Goal: Information Seeking & Learning: Learn about a topic

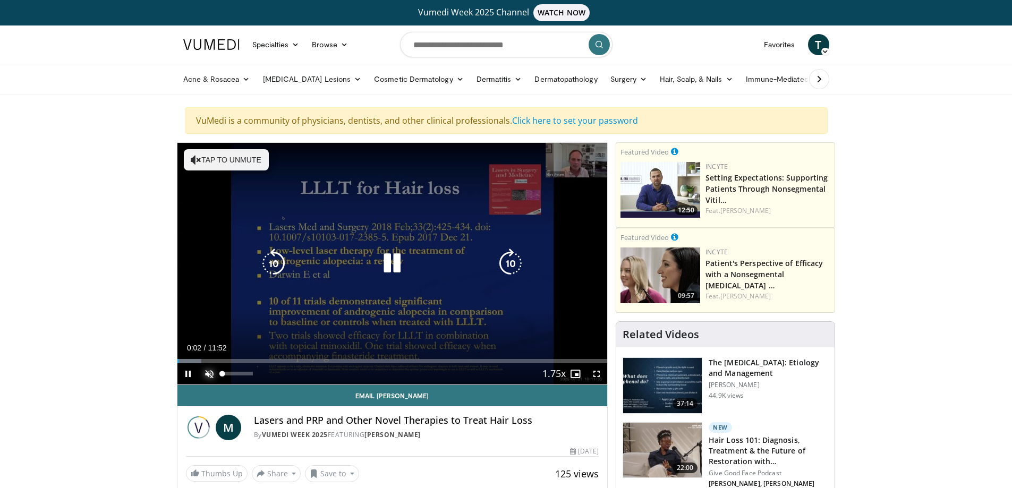
click at [209, 374] on span "Video Player" at bounding box center [209, 373] width 21 height 21
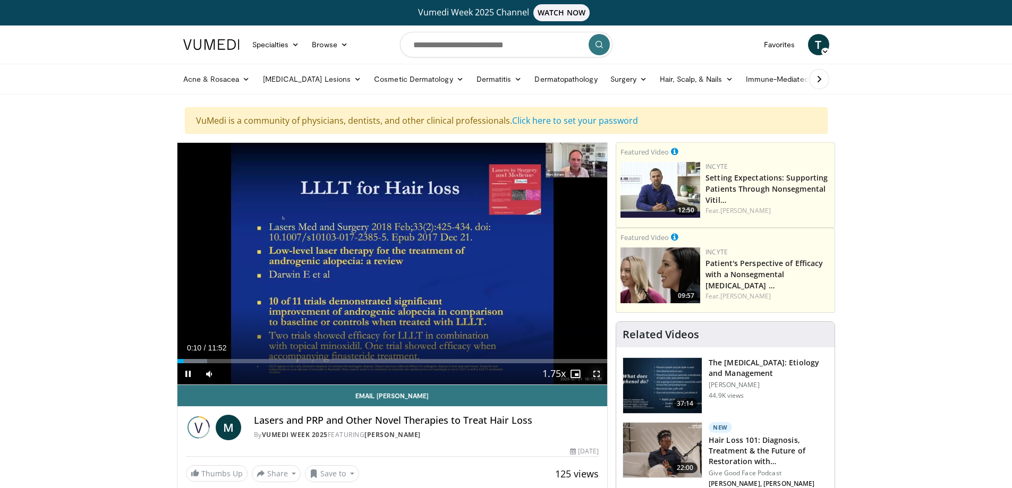
click at [597, 376] on span "Video Player" at bounding box center [596, 373] width 21 height 21
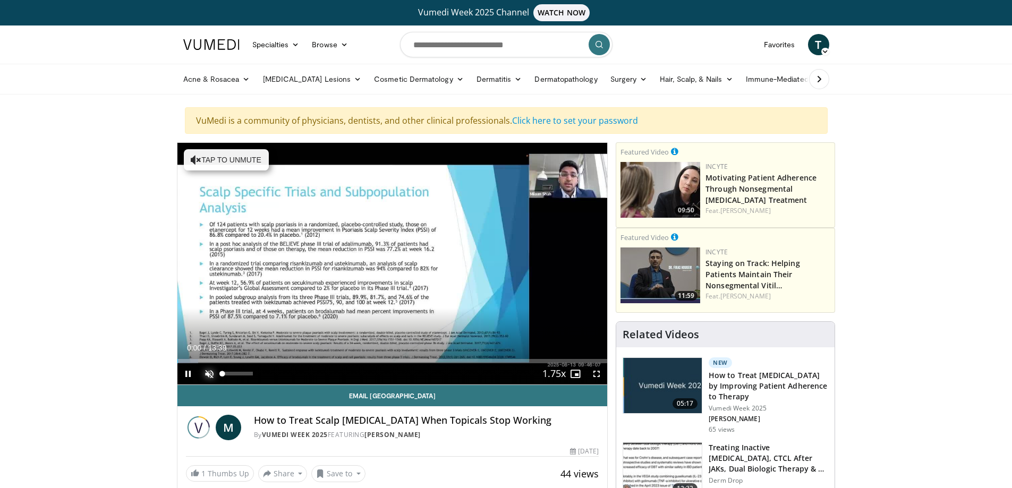
click at [205, 374] on span "Video Player" at bounding box center [209, 373] width 21 height 21
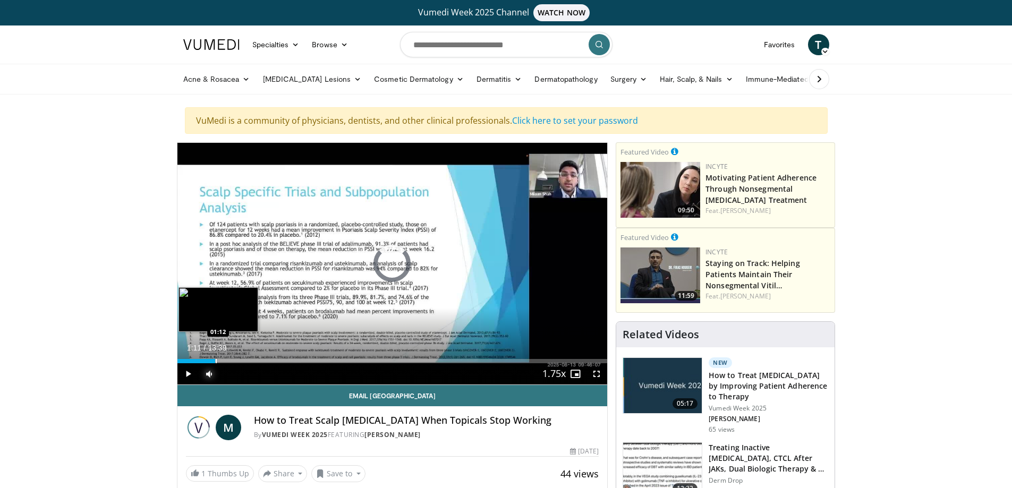
click at [216, 361] on div "Progress Bar" at bounding box center [216, 361] width 1 height 4
click at [239, 360] on div "Progress Bar" at bounding box center [239, 361] width 1 height 4
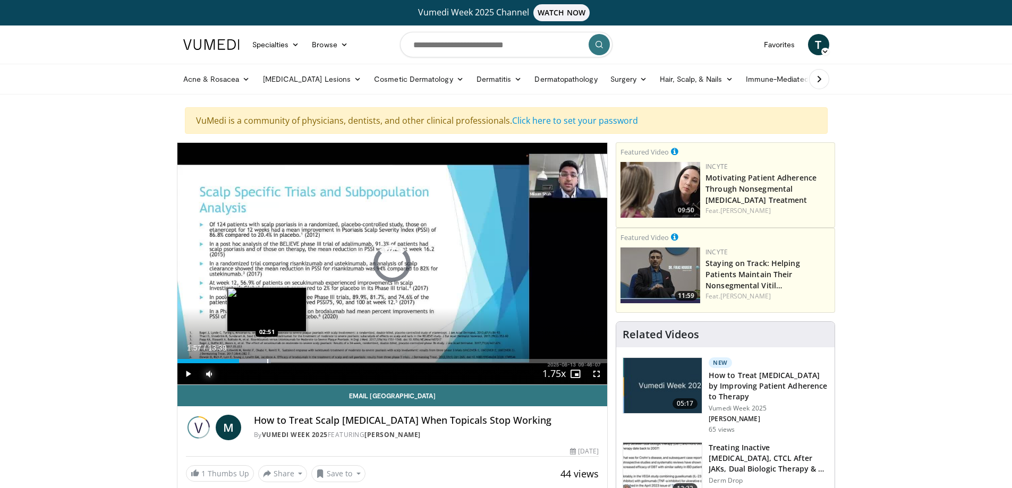
click at [267, 359] on div "Progress Bar" at bounding box center [267, 361] width 1 height 4
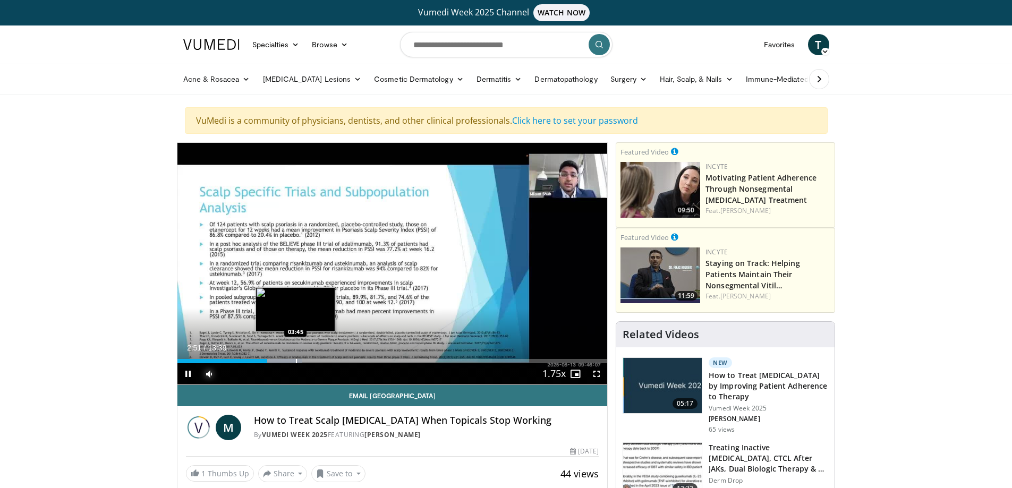
click at [296, 359] on div "Progress Bar" at bounding box center [296, 361] width 1 height 4
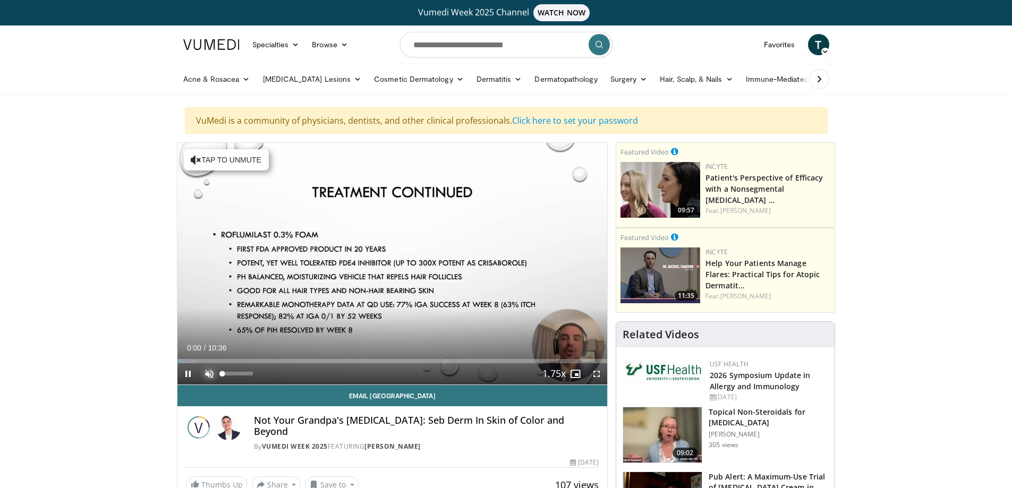
click at [210, 373] on span "Video Player" at bounding box center [209, 373] width 21 height 21
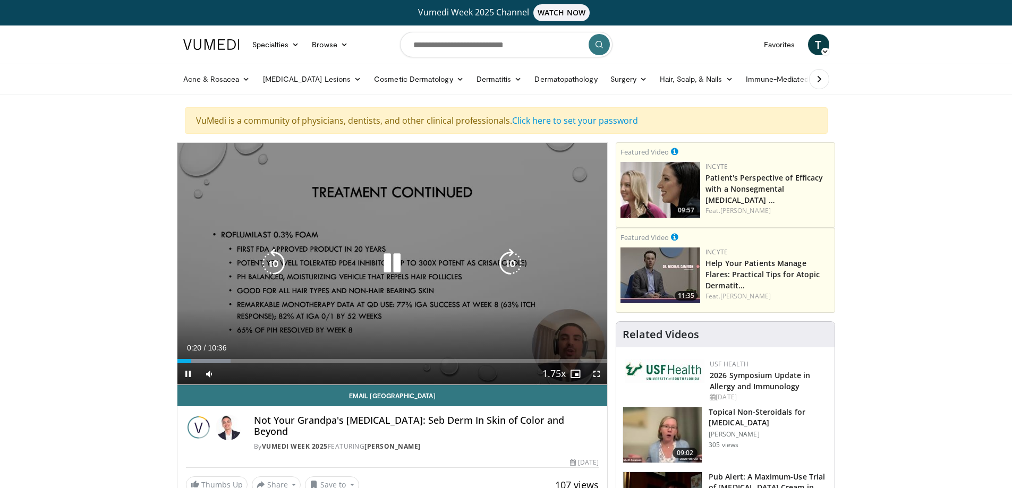
click at [367, 313] on div "10 seconds Tap to unmute" at bounding box center [392, 264] width 430 height 242
click at [379, 323] on div "10 seconds Tap to unmute" at bounding box center [392, 264] width 430 height 242
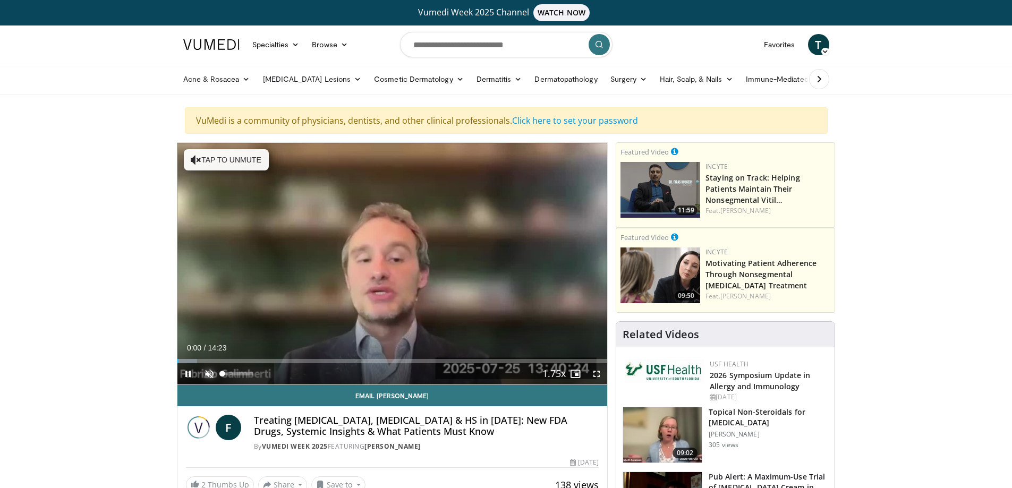
click at [212, 371] on span "Video Player" at bounding box center [209, 373] width 21 height 21
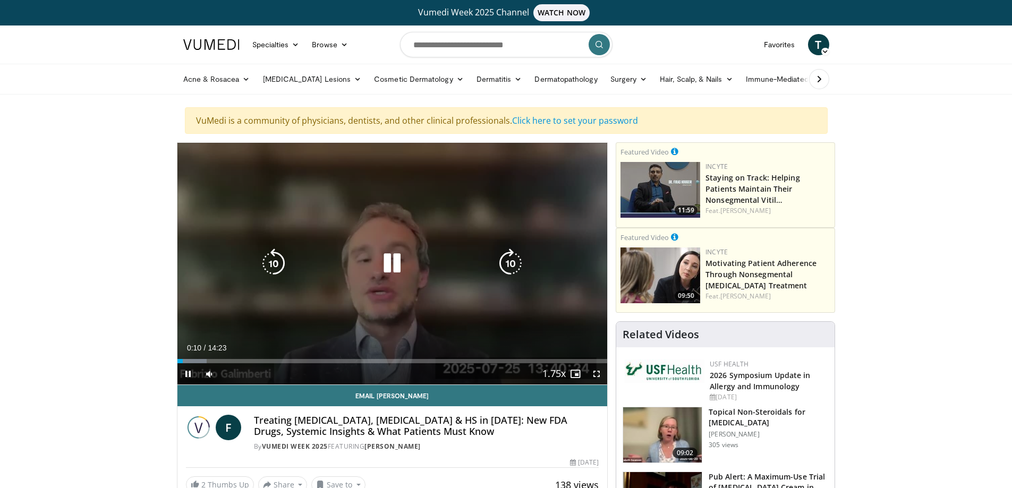
click at [512, 259] on icon "Video Player" at bounding box center [511, 264] width 30 height 30
click at [595, 375] on span "Video Player" at bounding box center [596, 373] width 21 height 21
